Goal: Transaction & Acquisition: Purchase product/service

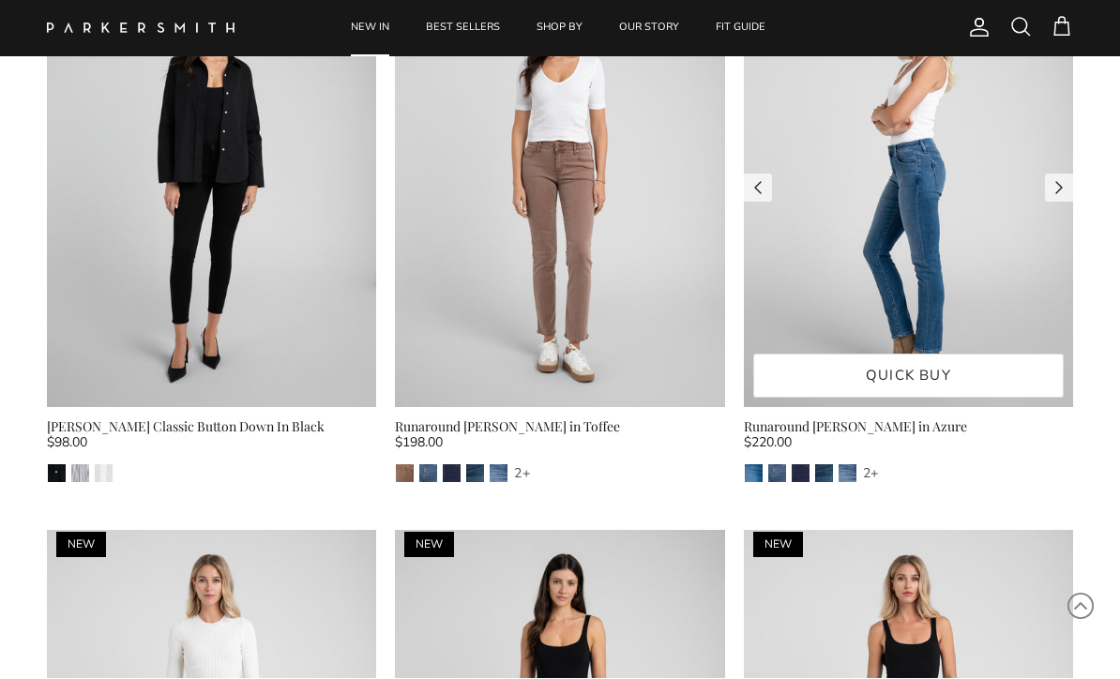
scroll to position [1321, 0]
click at [911, 194] on img at bounding box center [908, 187] width 329 height 440
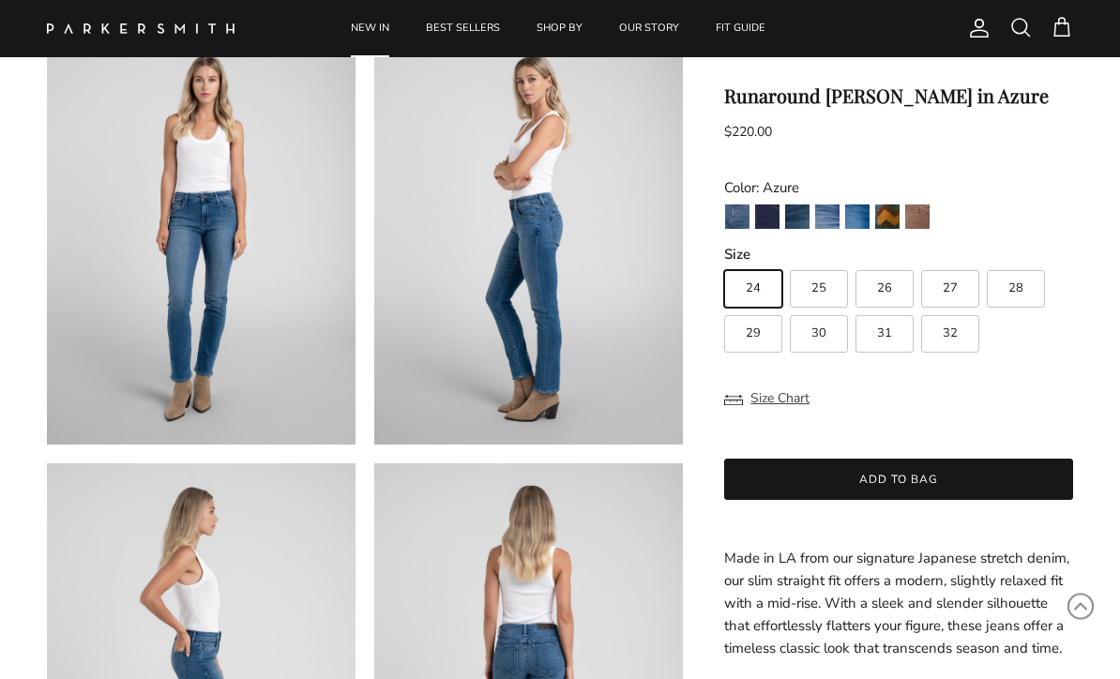
scroll to position [128, 0]
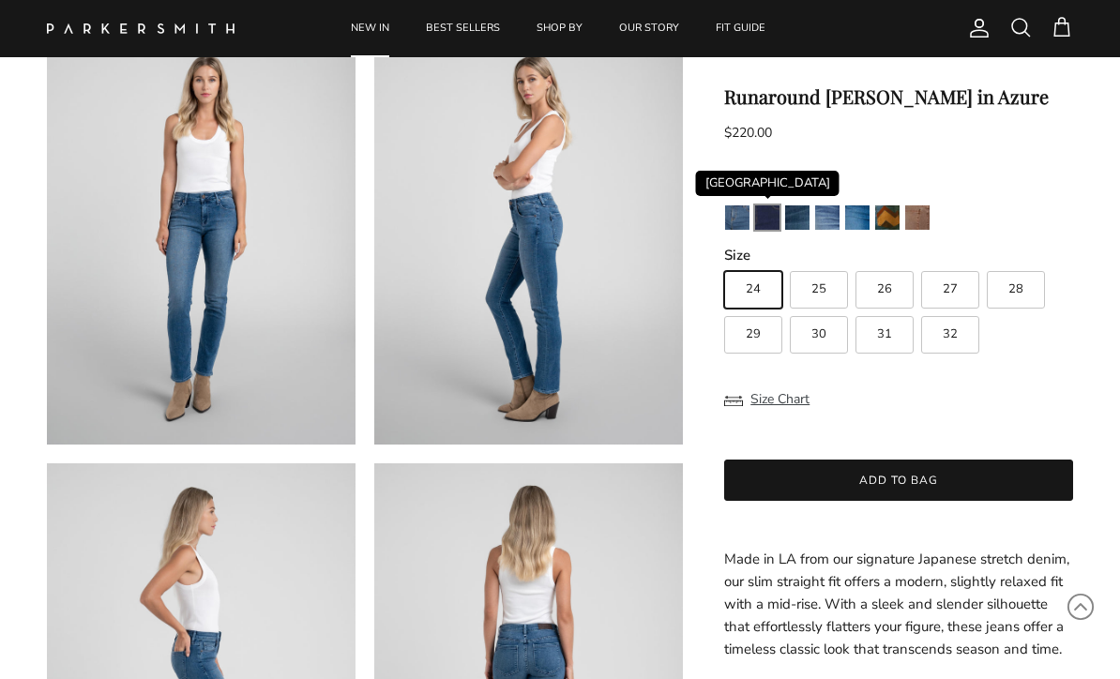
click at [763, 224] on img "Camden" at bounding box center [767, 217] width 24 height 24
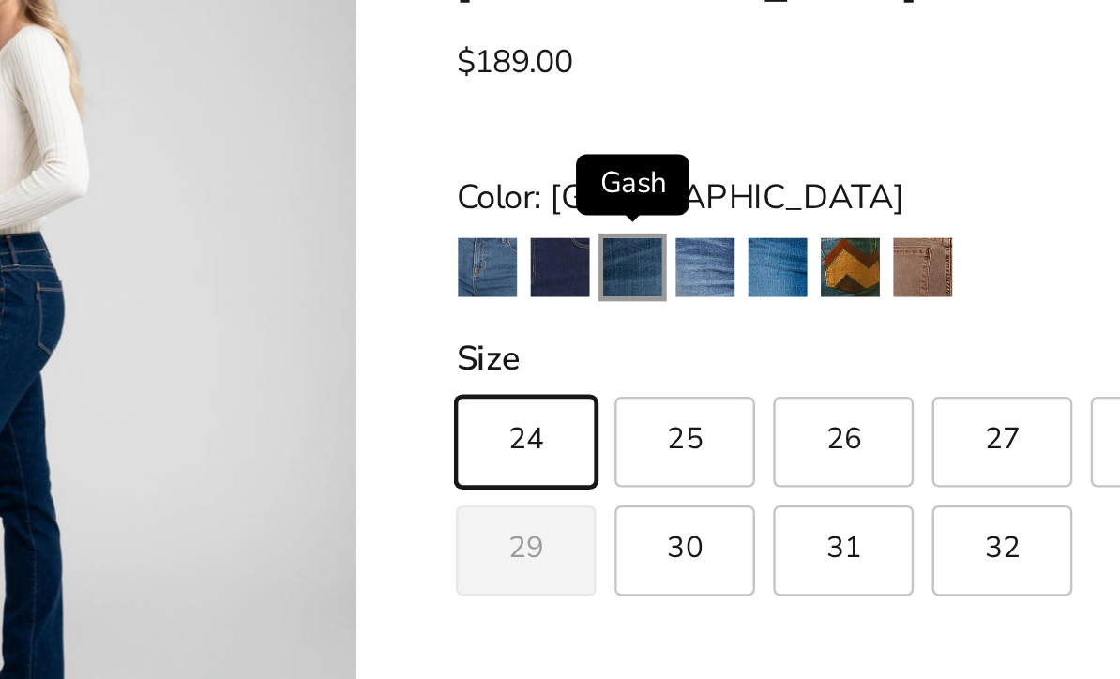
click at [785, 303] on img "Gash" at bounding box center [797, 315] width 24 height 24
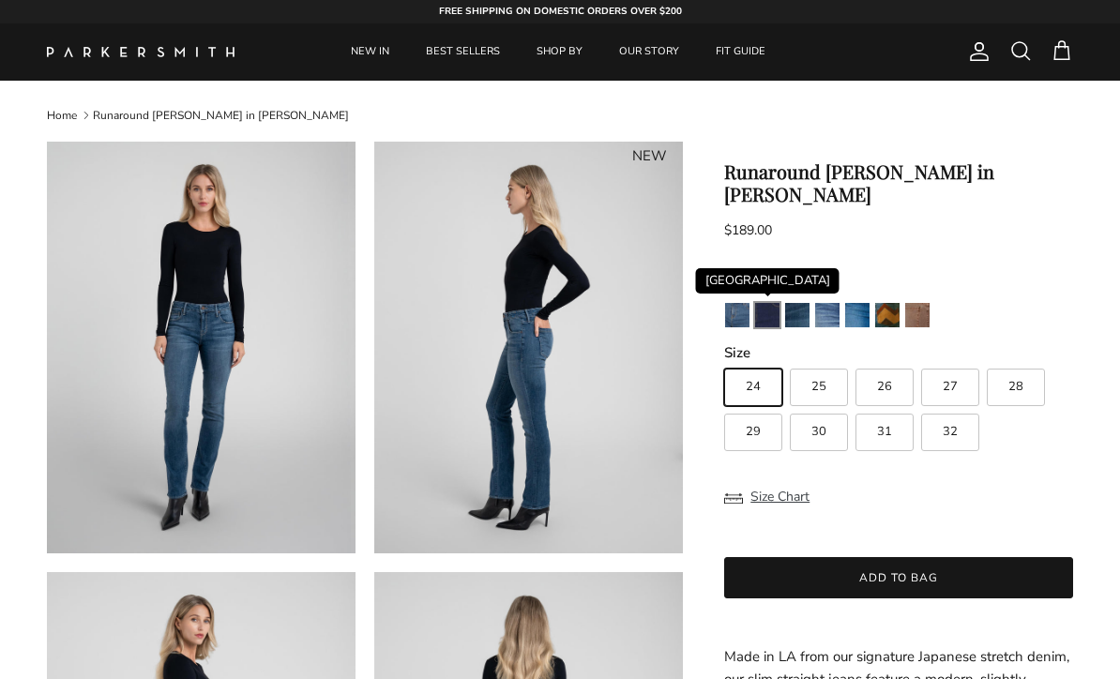
click at [764, 303] on img "Camden" at bounding box center [767, 315] width 24 height 24
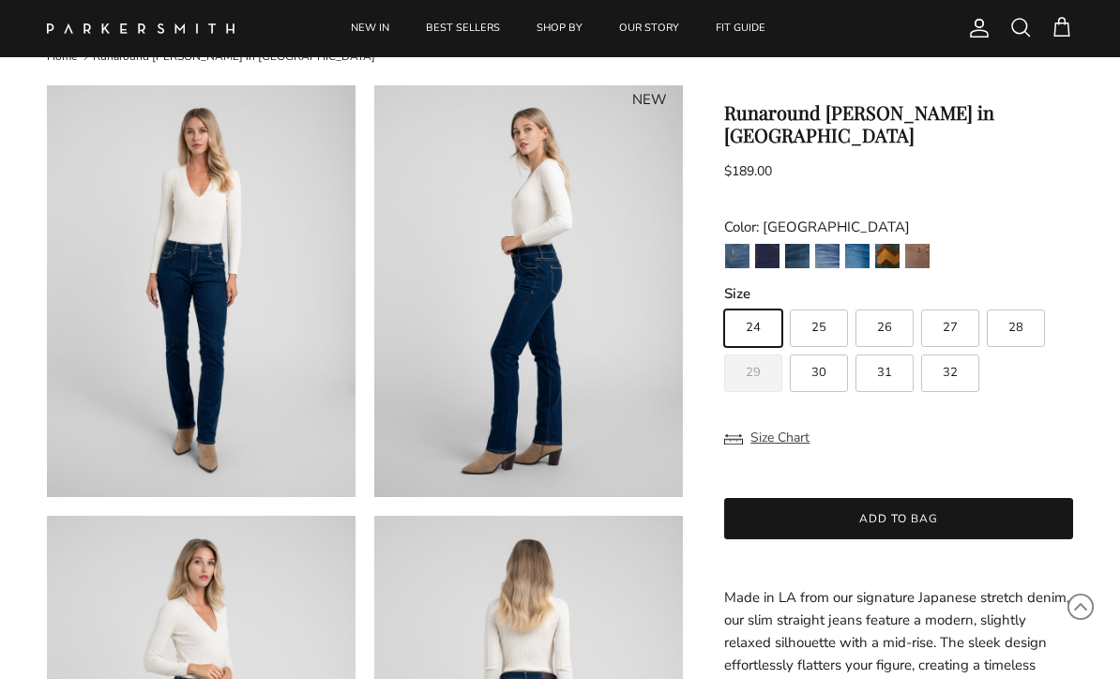
scroll to position [85, 0]
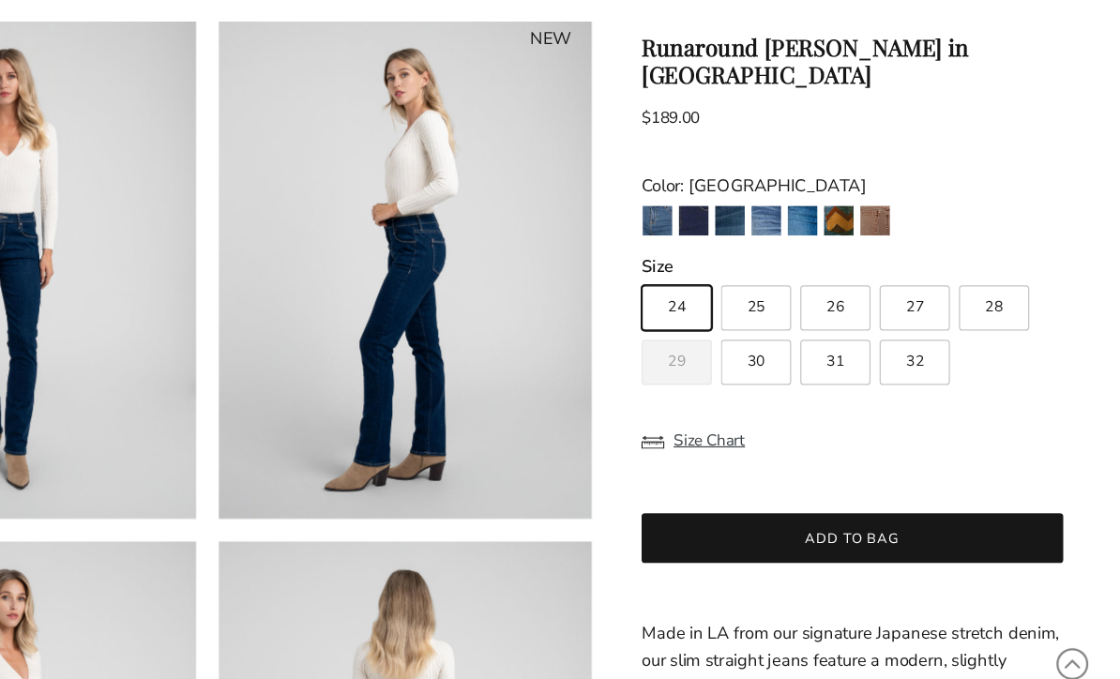
click at [1008, 306] on span "28" at bounding box center [1015, 312] width 15 height 12
click at [724, 285] on input "28" at bounding box center [723, 285] width 1 height 1
radio input "true"
click at [724, 339] on label "29" at bounding box center [753, 358] width 58 height 38
click at [723, 285] on input "29" at bounding box center [723, 285] width 1 height 1
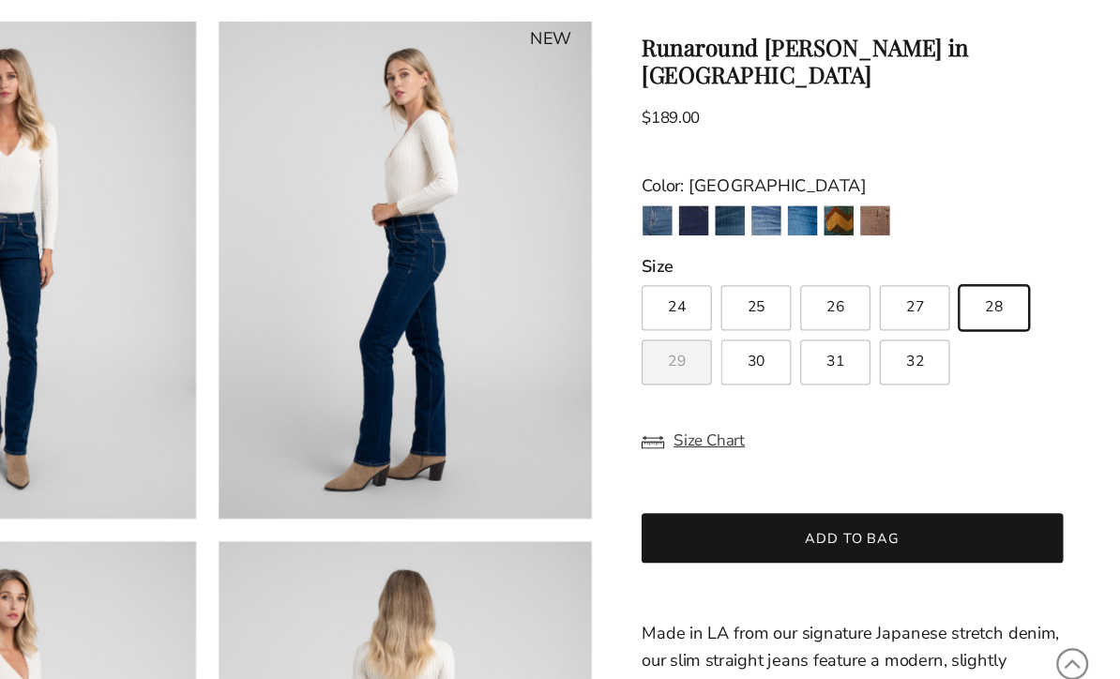
radio input "true"
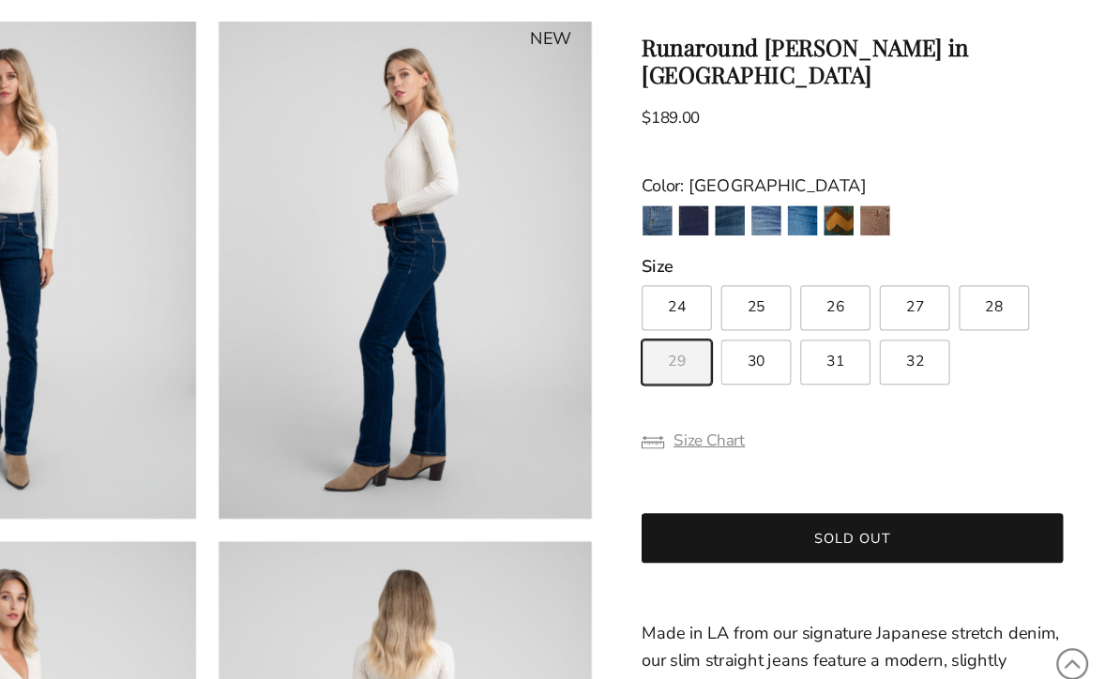
click at [724, 404] on button "Size Chart" at bounding box center [766, 422] width 85 height 36
click at [543, 365] on div at bounding box center [560, 339] width 1120 height 679
click at [724, 339] on label "29" at bounding box center [753, 358] width 58 height 38
click at [723, 285] on input "29" at bounding box center [723, 285] width 1 height 1
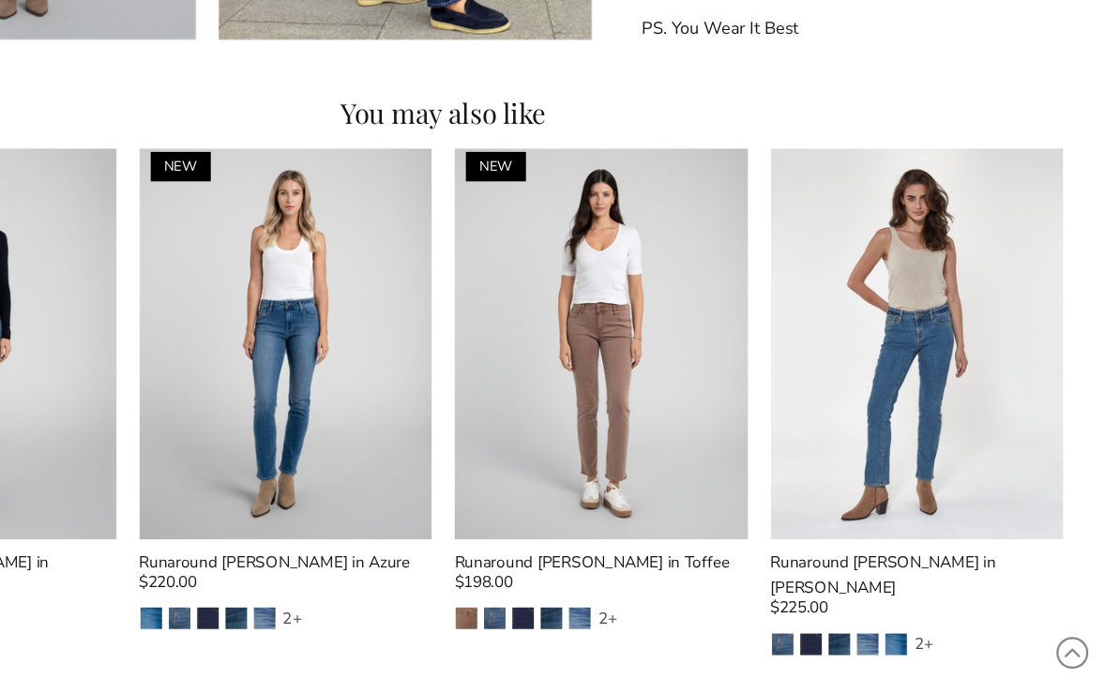
scroll to position [1769, 0]
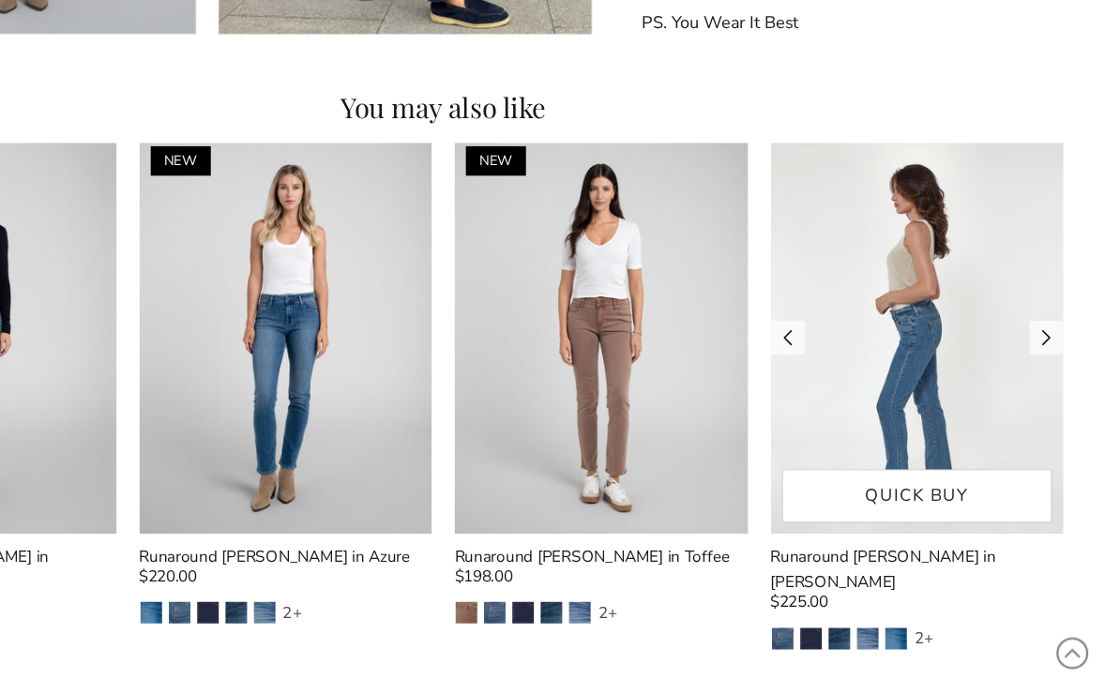
click at [831, 333] on img at bounding box center [952, 347] width 243 height 324
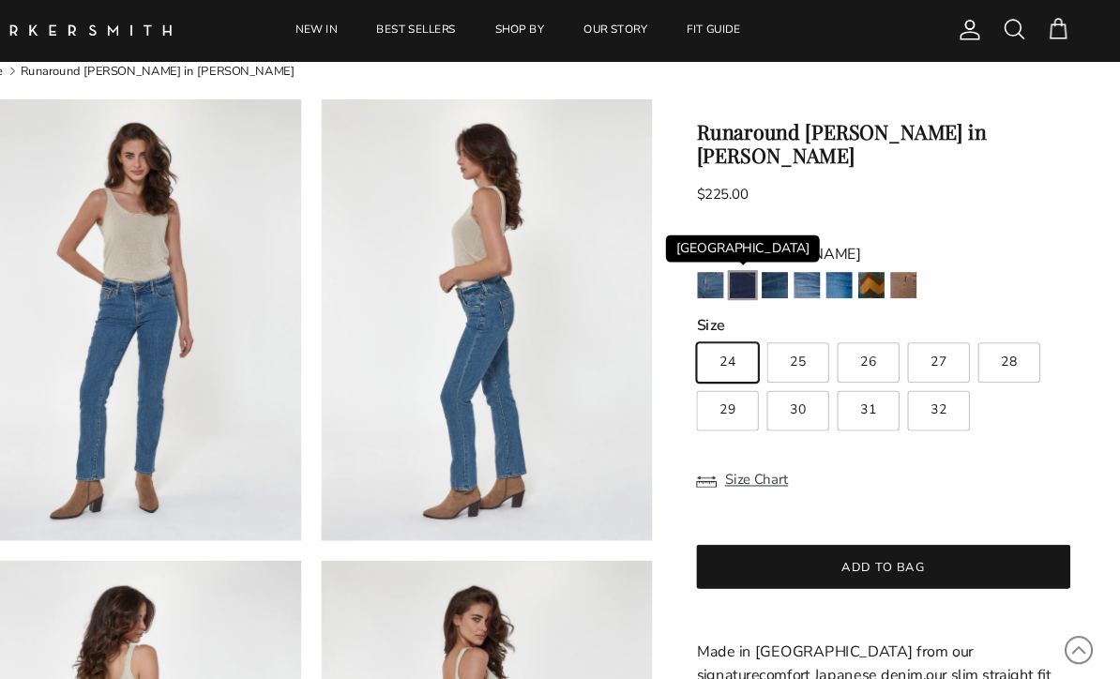
scroll to position [50, 0]
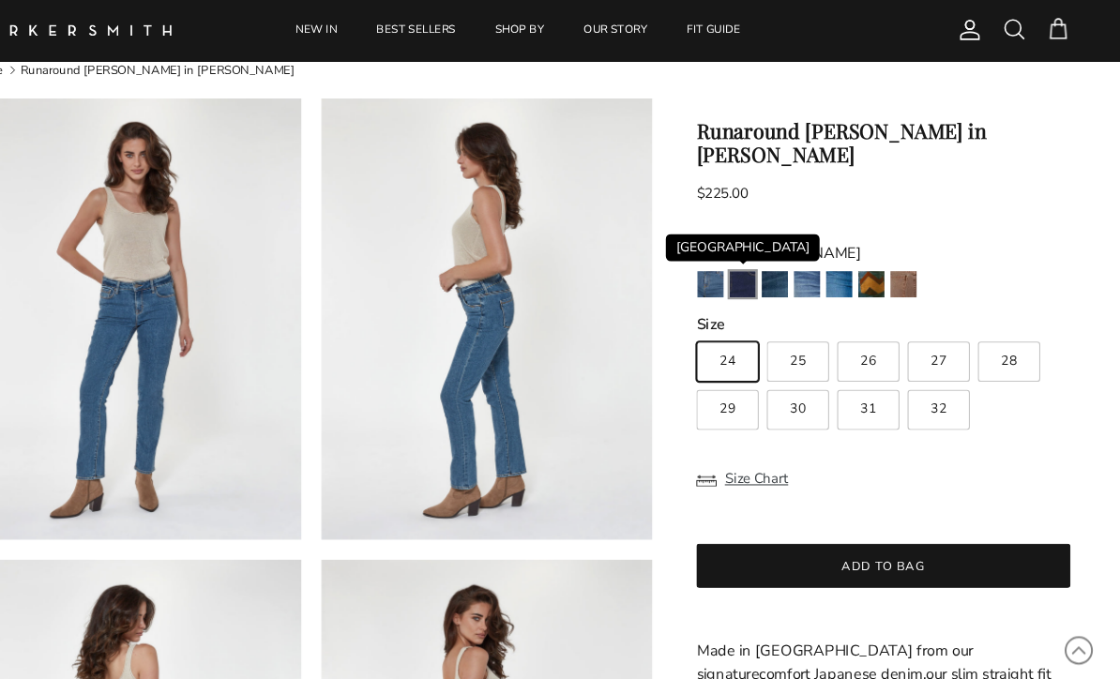
click at [755, 253] on img "Camden" at bounding box center [767, 265] width 24 height 24
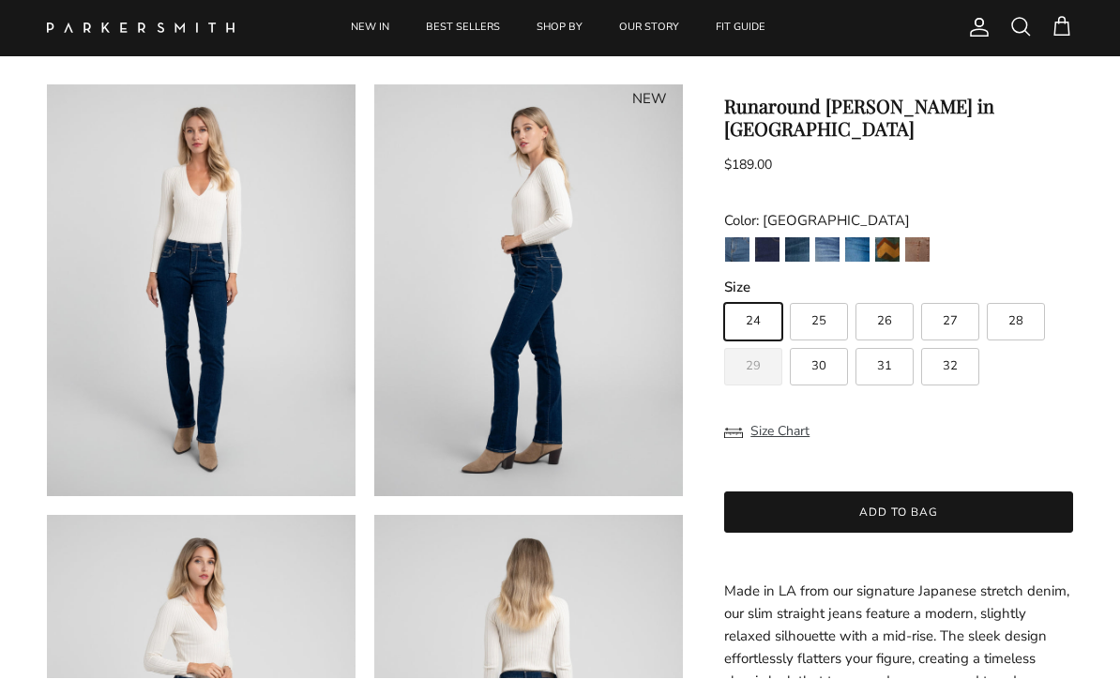
scroll to position [66, 0]
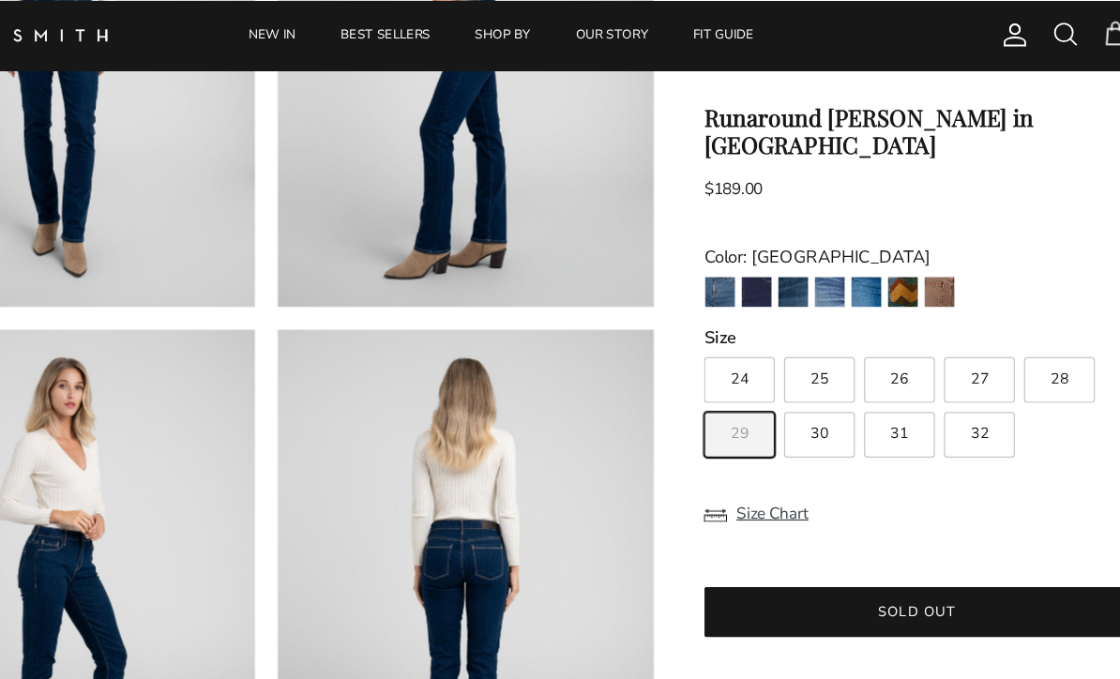
scroll to position [318, 0]
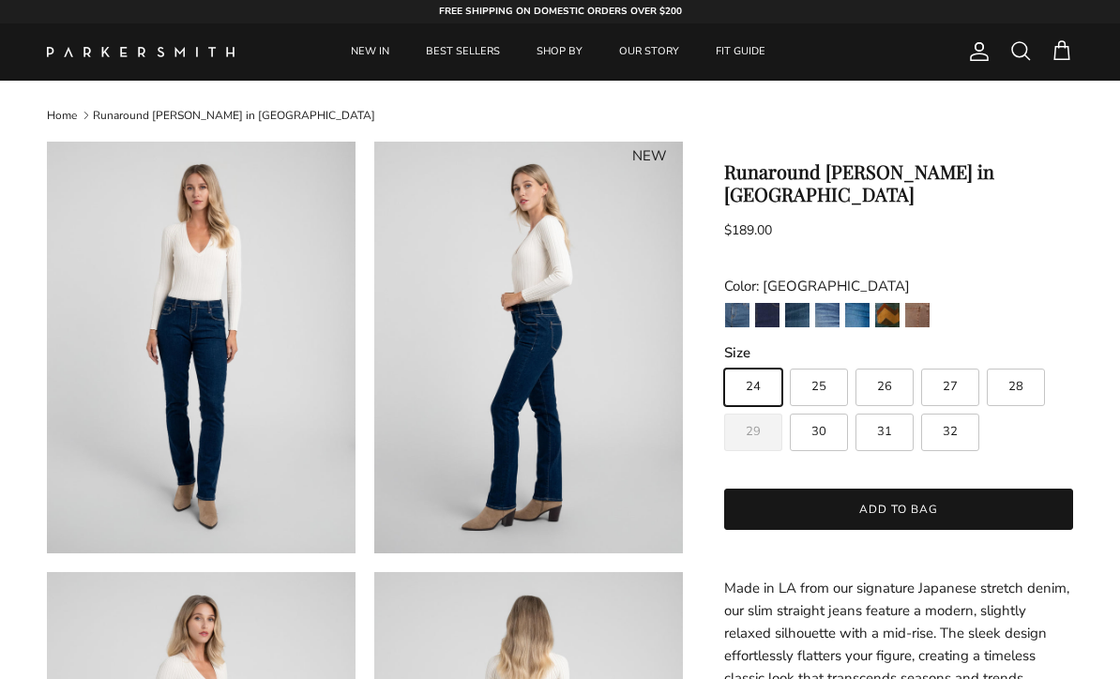
scroll to position [230, 535]
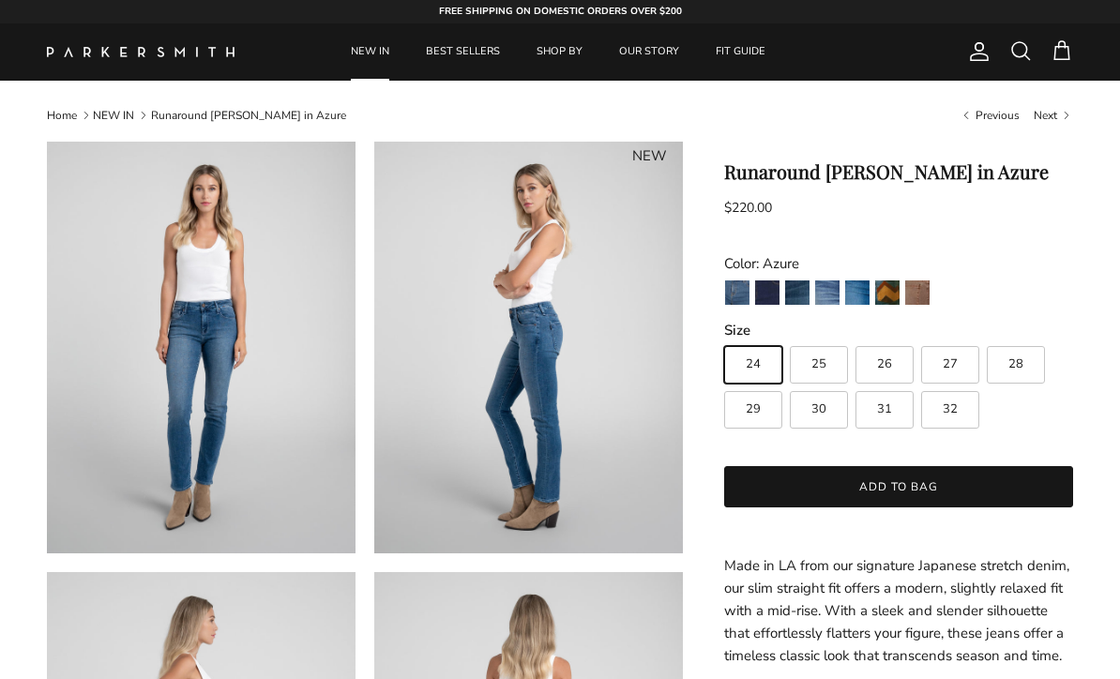
scroll to position [189, 0]
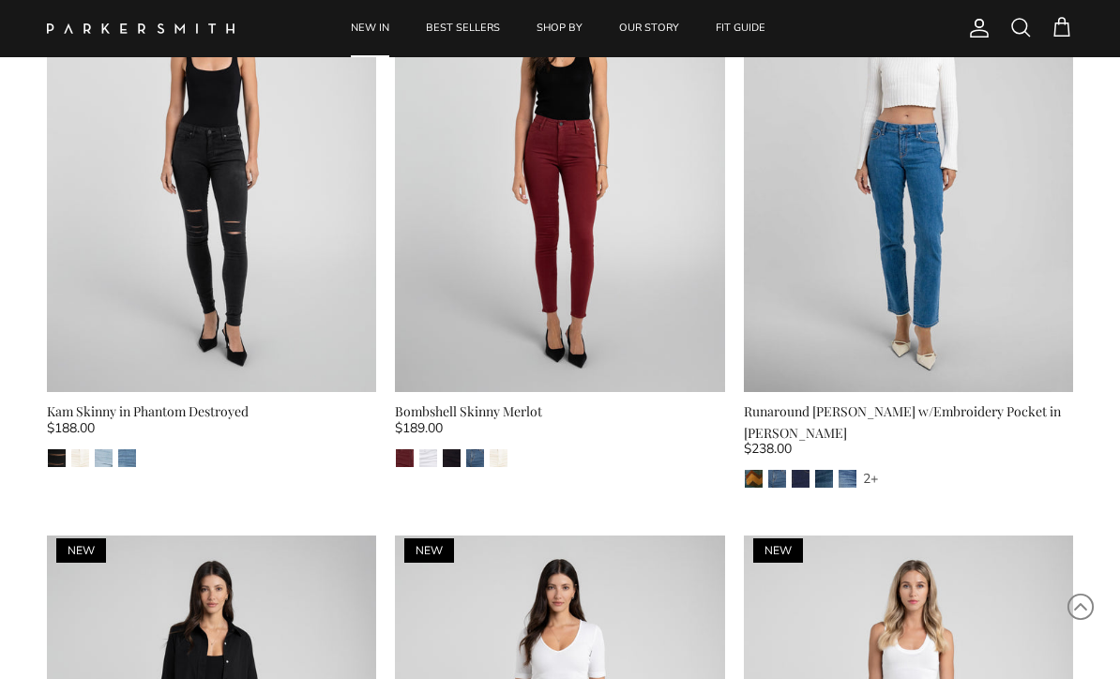
scroll to position [752, 0]
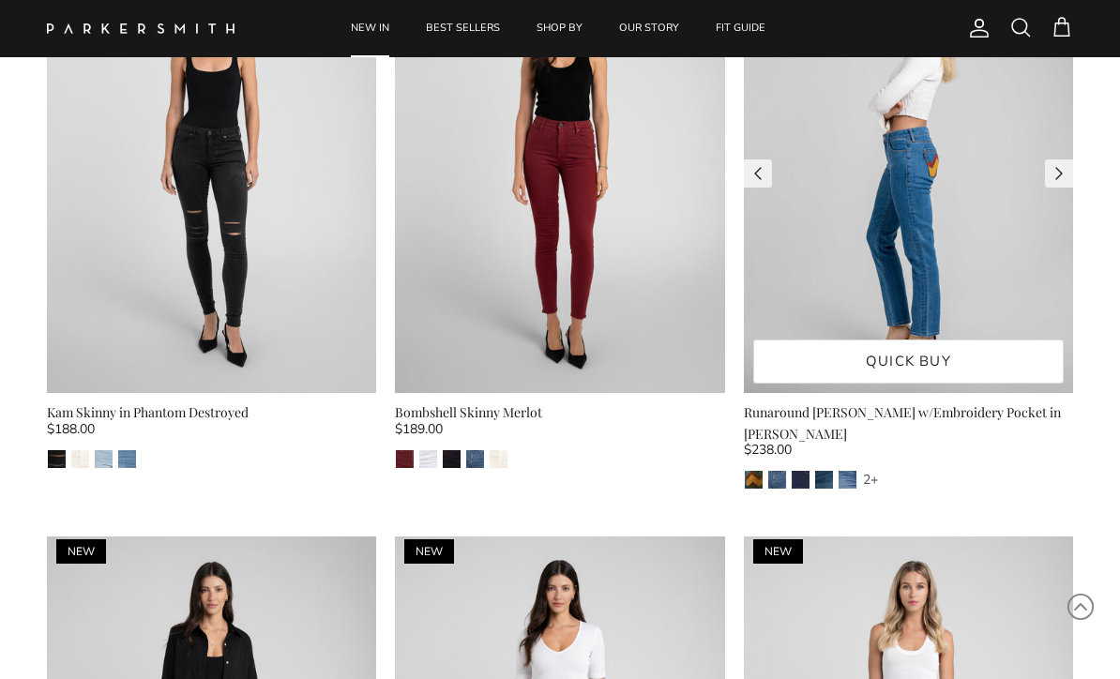
click at [881, 361] on link "Quick buy" at bounding box center [908, 361] width 310 height 44
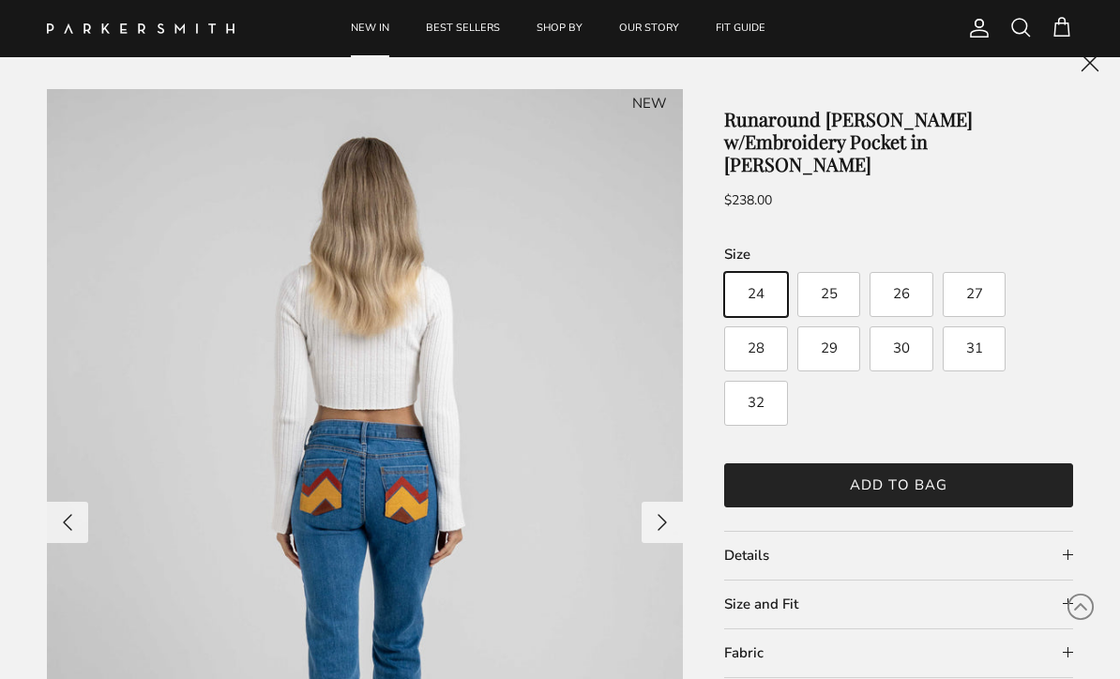
scroll to position [1227, 0]
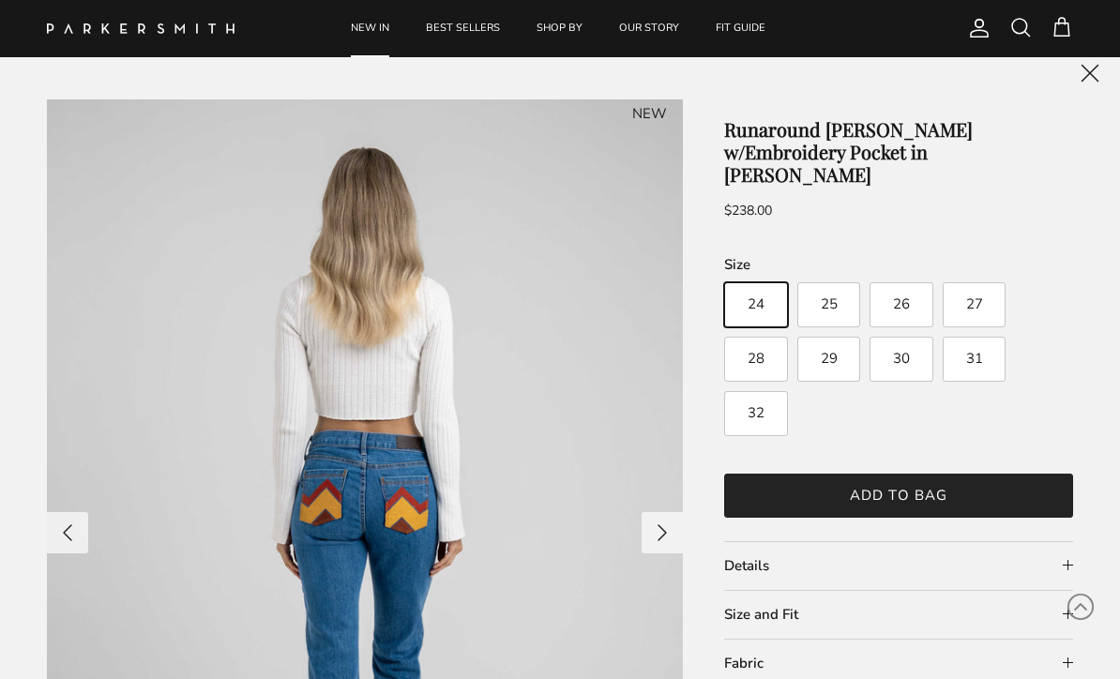
click at [109, 23] on img at bounding box center [141, 28] width 188 height 10
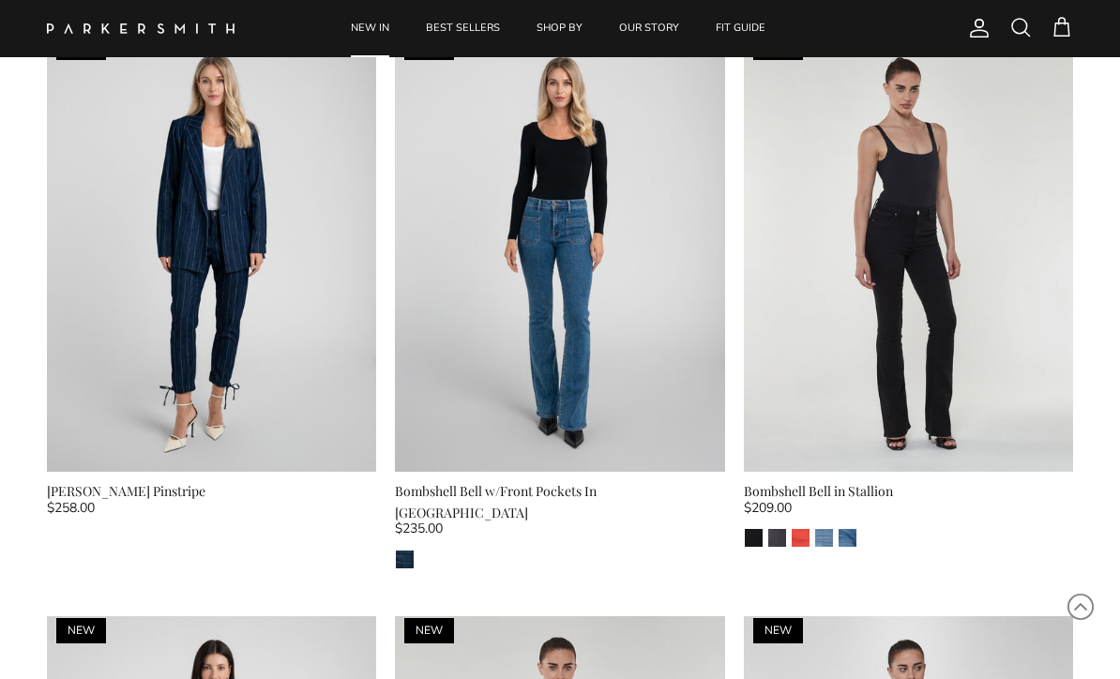
scroll to position [4630, 0]
